Goal: Transaction & Acquisition: Purchase product/service

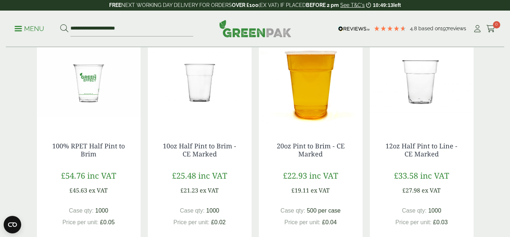
scroll to position [168, 0]
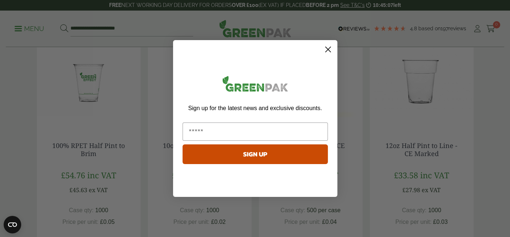
click at [330, 49] on circle "Close dialog" at bounding box center [328, 49] width 12 height 12
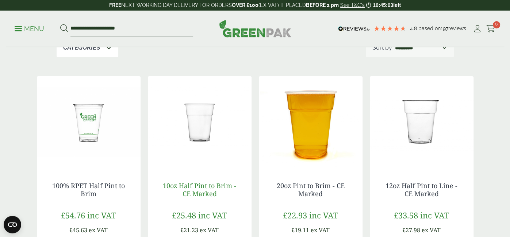
scroll to position [0, 0]
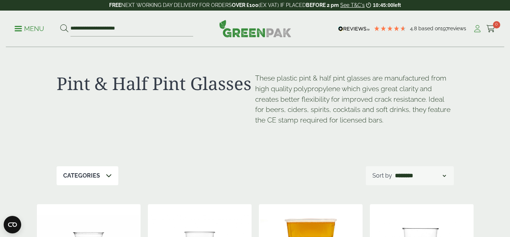
click at [479, 29] on icon at bounding box center [477, 28] width 9 height 7
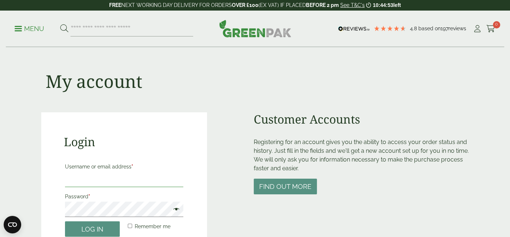
click at [163, 177] on input "Username or email address *" at bounding box center [124, 179] width 119 height 15
type input "**********"
click at [65, 222] on button "Log in" at bounding box center [92, 230] width 55 height 16
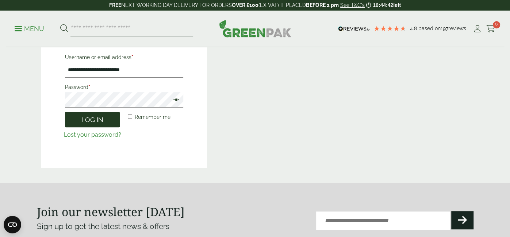
click at [70, 114] on button "Log in" at bounding box center [92, 120] width 55 height 16
click at [65, 112] on button "Log in" at bounding box center [92, 120] width 55 height 16
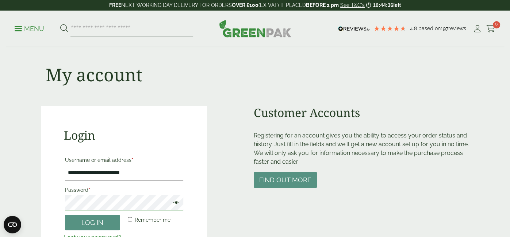
scroll to position [3, 0]
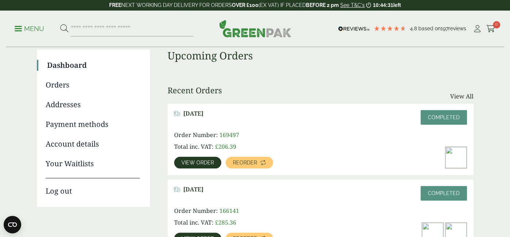
scroll to position [120, 0]
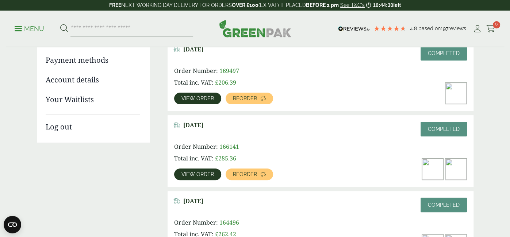
click at [195, 172] on span "View order" at bounding box center [197, 174] width 32 height 5
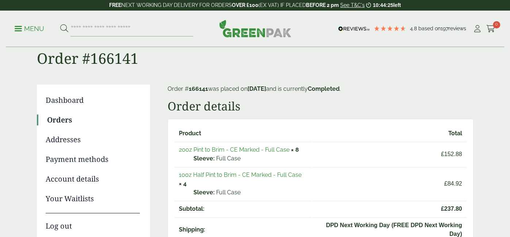
scroll to position [21, 0]
click at [251, 174] on link "10oz Half Pint to Brim - CE Marked - Full Case" at bounding box center [240, 175] width 123 height 7
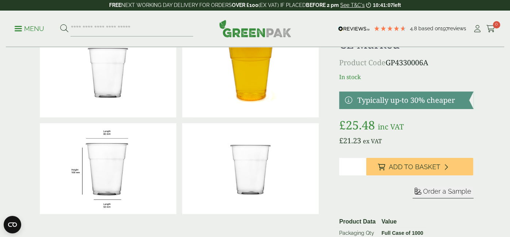
scroll to position [49, 0]
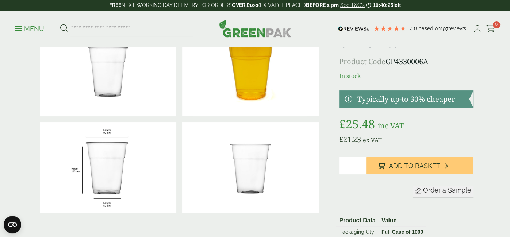
click at [360, 164] on input "*" at bounding box center [352, 166] width 27 height 18
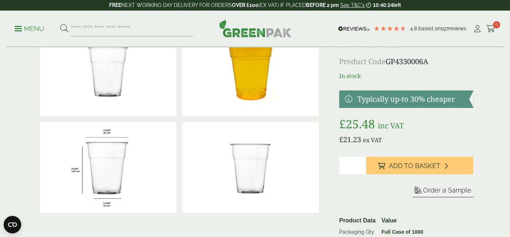
click at [360, 164] on input "*" at bounding box center [352, 166] width 27 height 18
type input "**"
click at [360, 164] on input "**" at bounding box center [352, 166] width 27 height 18
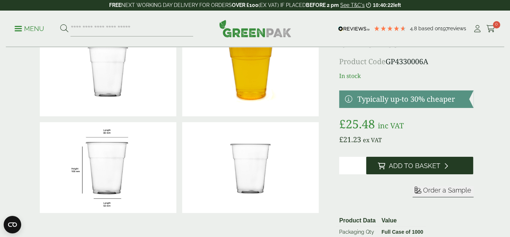
click at [408, 169] on span "Add to Basket" at bounding box center [414, 166] width 51 height 8
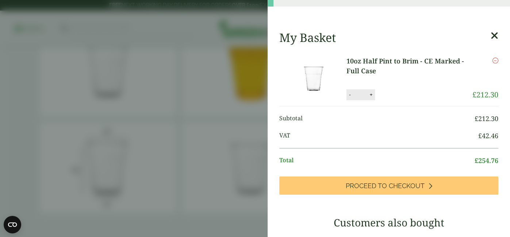
scroll to position [14, 0]
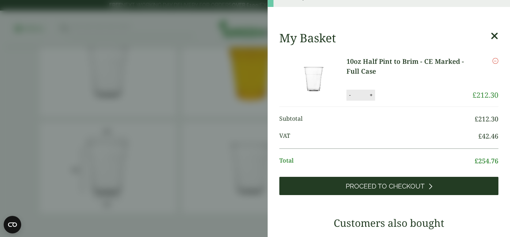
click at [394, 182] on span "Proceed to Checkout" at bounding box center [385, 186] width 79 height 8
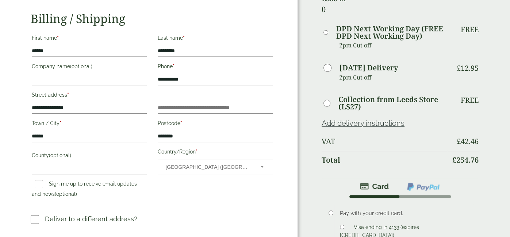
scroll to position [102, 0]
click at [371, 119] on link "Add delivery instructions" at bounding box center [363, 123] width 83 height 9
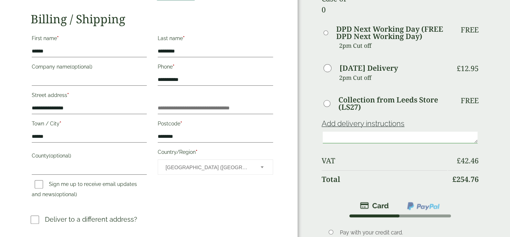
click at [352, 132] on textarea at bounding box center [400, 138] width 155 height 12
type textarea "**********"
click at [303, 69] on div "Order Summary Item Ammount 10oz Half Pint to Brim - CE Marked - Full Case Qty: …" at bounding box center [403, 148] width 212 height 501
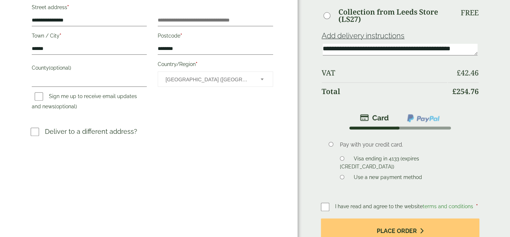
scroll to position [191, 0]
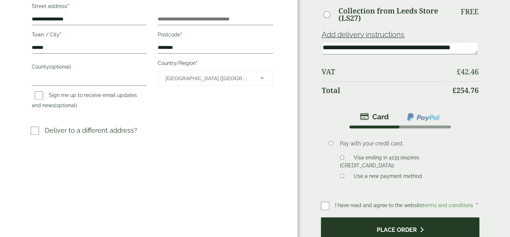
click at [377, 218] on button "Place order" at bounding box center [400, 230] width 158 height 24
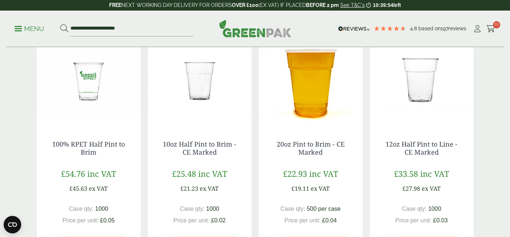
click at [196, 94] on img at bounding box center [200, 80] width 104 height 91
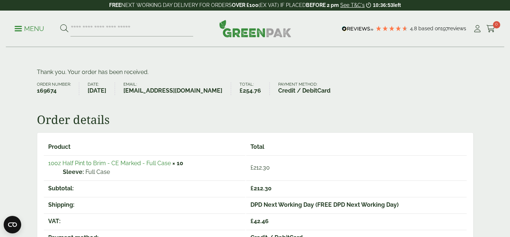
scroll to position [43, 0]
